Goal: Check status

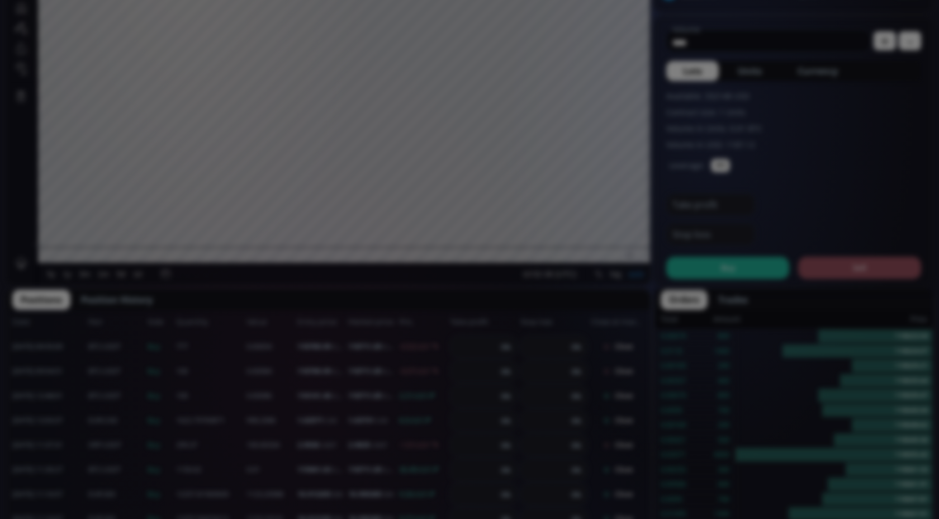
scroll to position [155, 0]
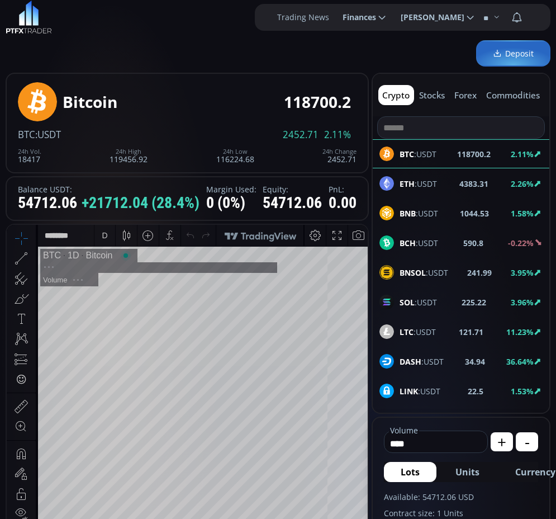
scroll to position [155, 0]
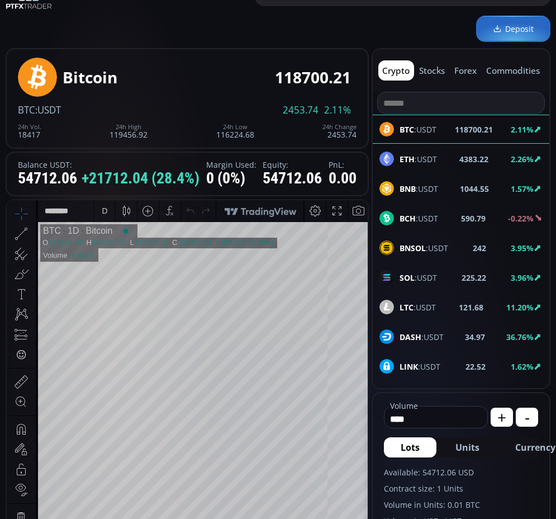
click at [531, 53] on div "crypto stocks forex commodities" at bounding box center [461, 70] width 177 height 42
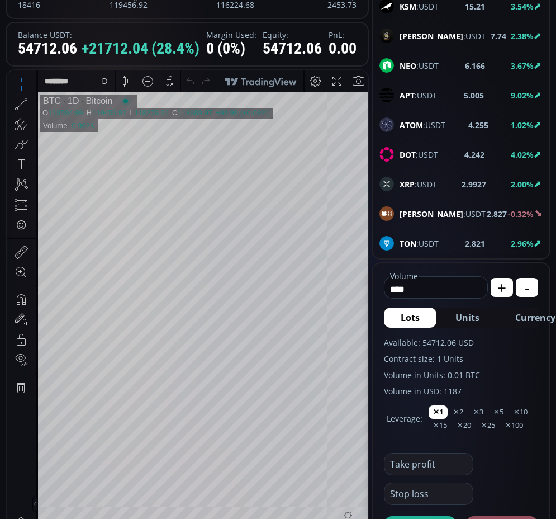
scroll to position [419, 0]
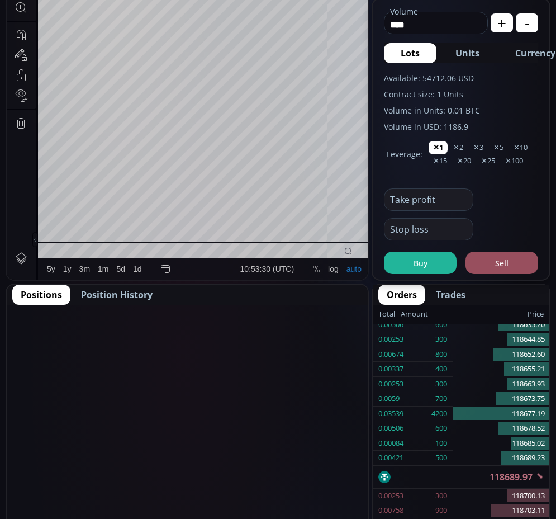
click at [137, 301] on span "Position History" at bounding box center [117, 294] width 72 height 13
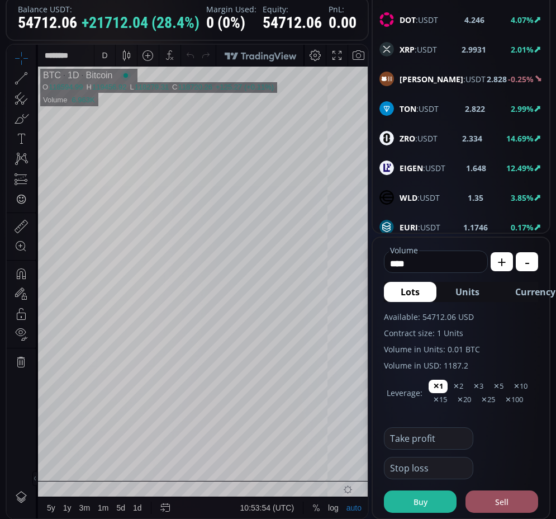
scroll to position [438, 0]
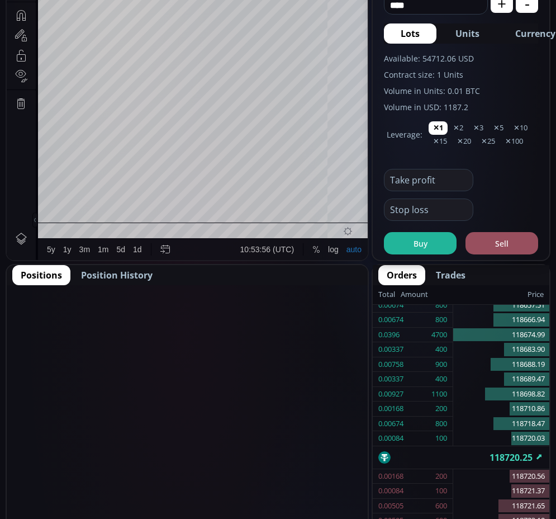
click at [115, 278] on span "Position History" at bounding box center [117, 274] width 72 height 13
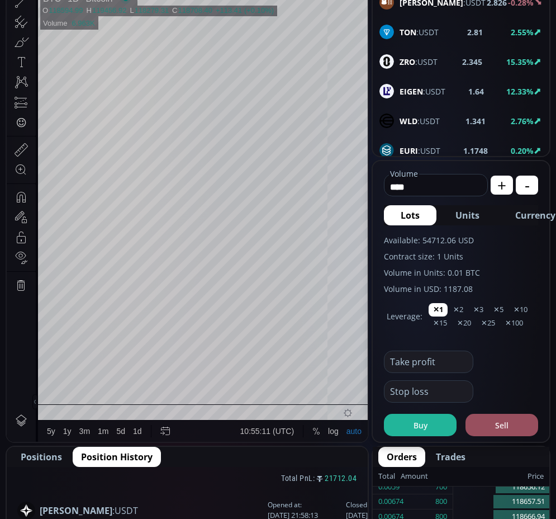
scroll to position [145, 0]
